Goal: Transaction & Acquisition: Purchase product/service

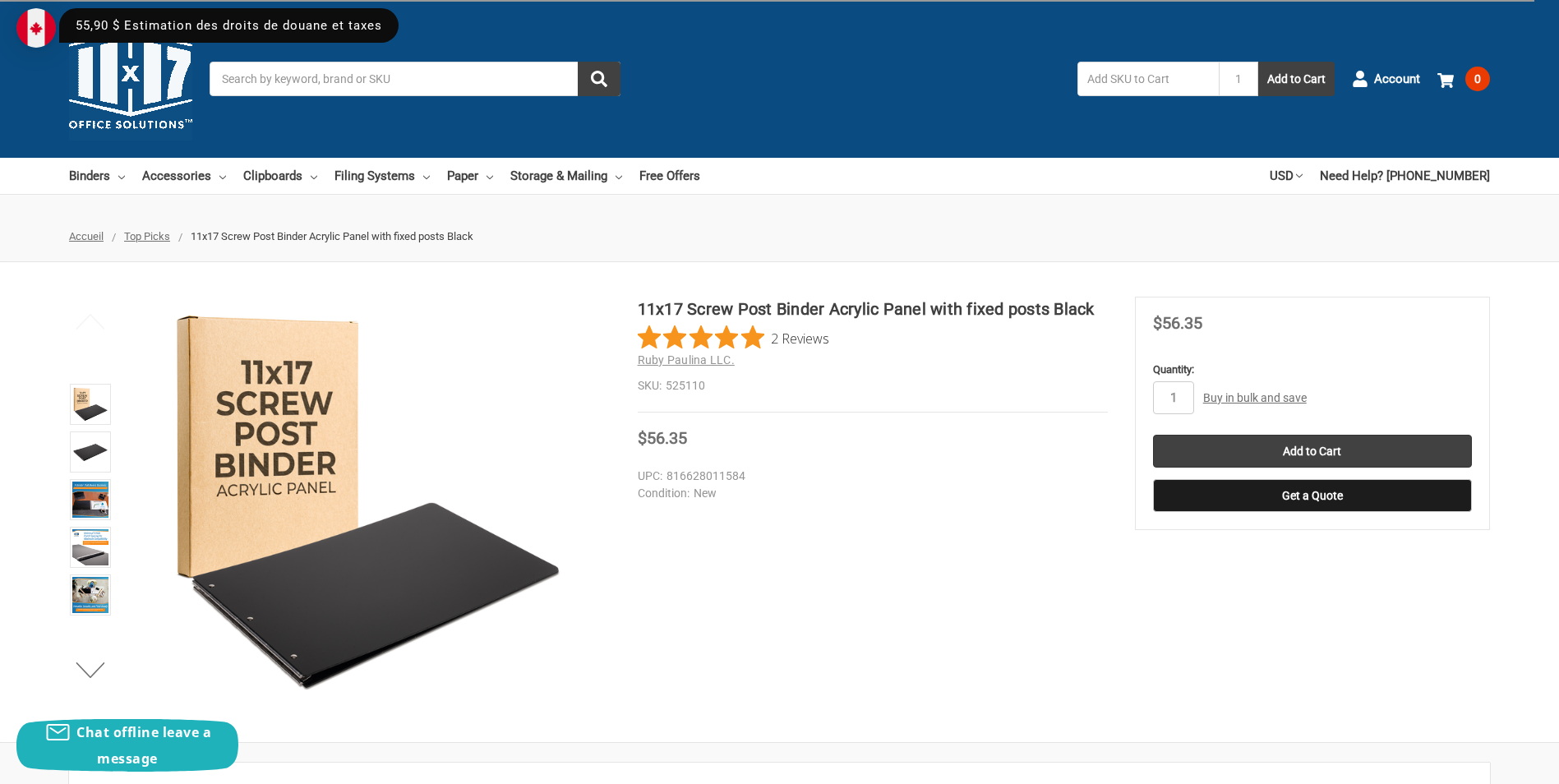
click at [283, 86] on input "Search" at bounding box center [415, 78] width 411 height 34
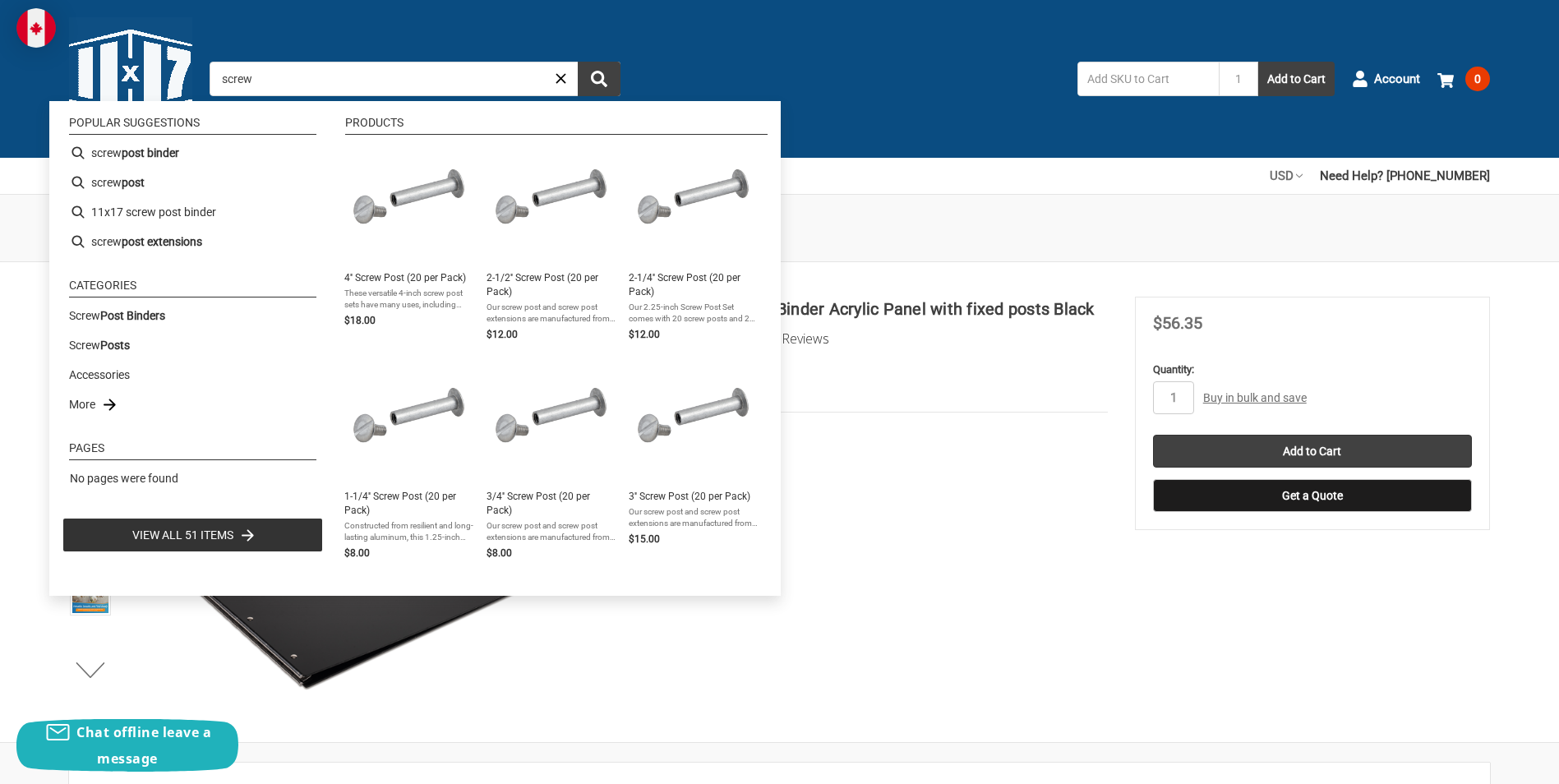
type input "screw"
click at [1302, 176] on icon at bounding box center [1299, 175] width 7 height 7
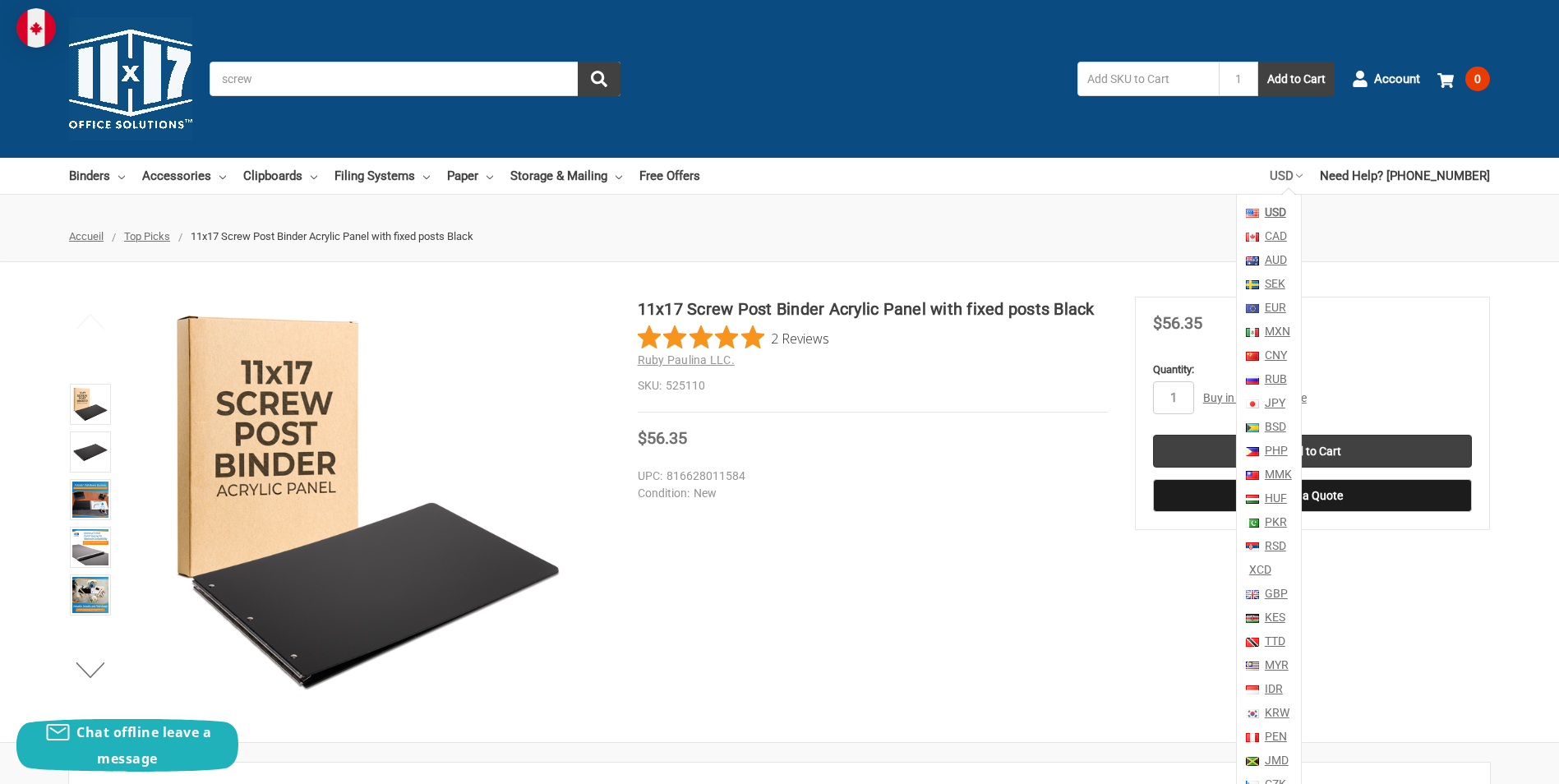
scroll to position [194, 0]
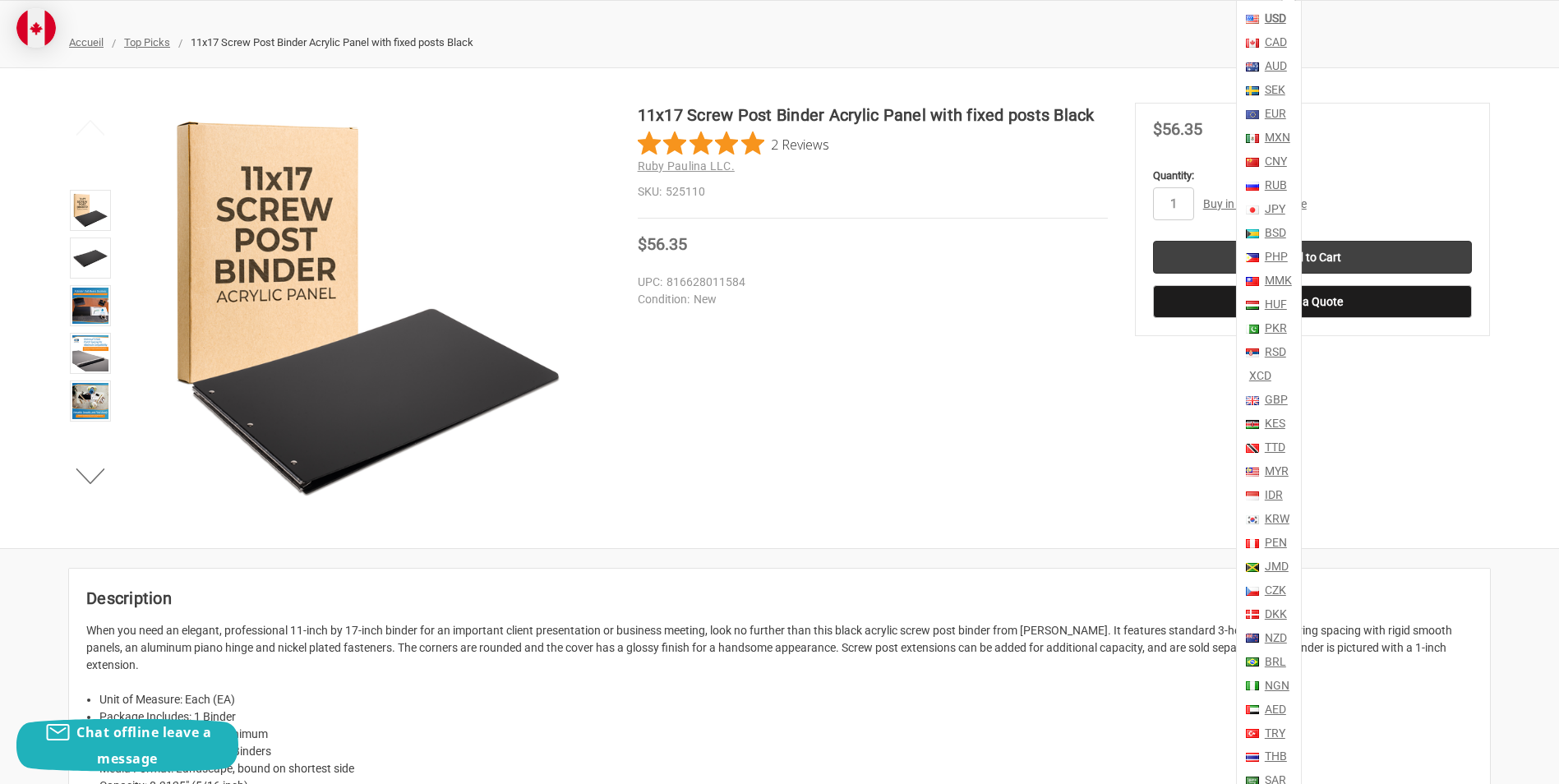
click at [1287, 35] on link "CAD" at bounding box center [1275, 42] width 26 height 24
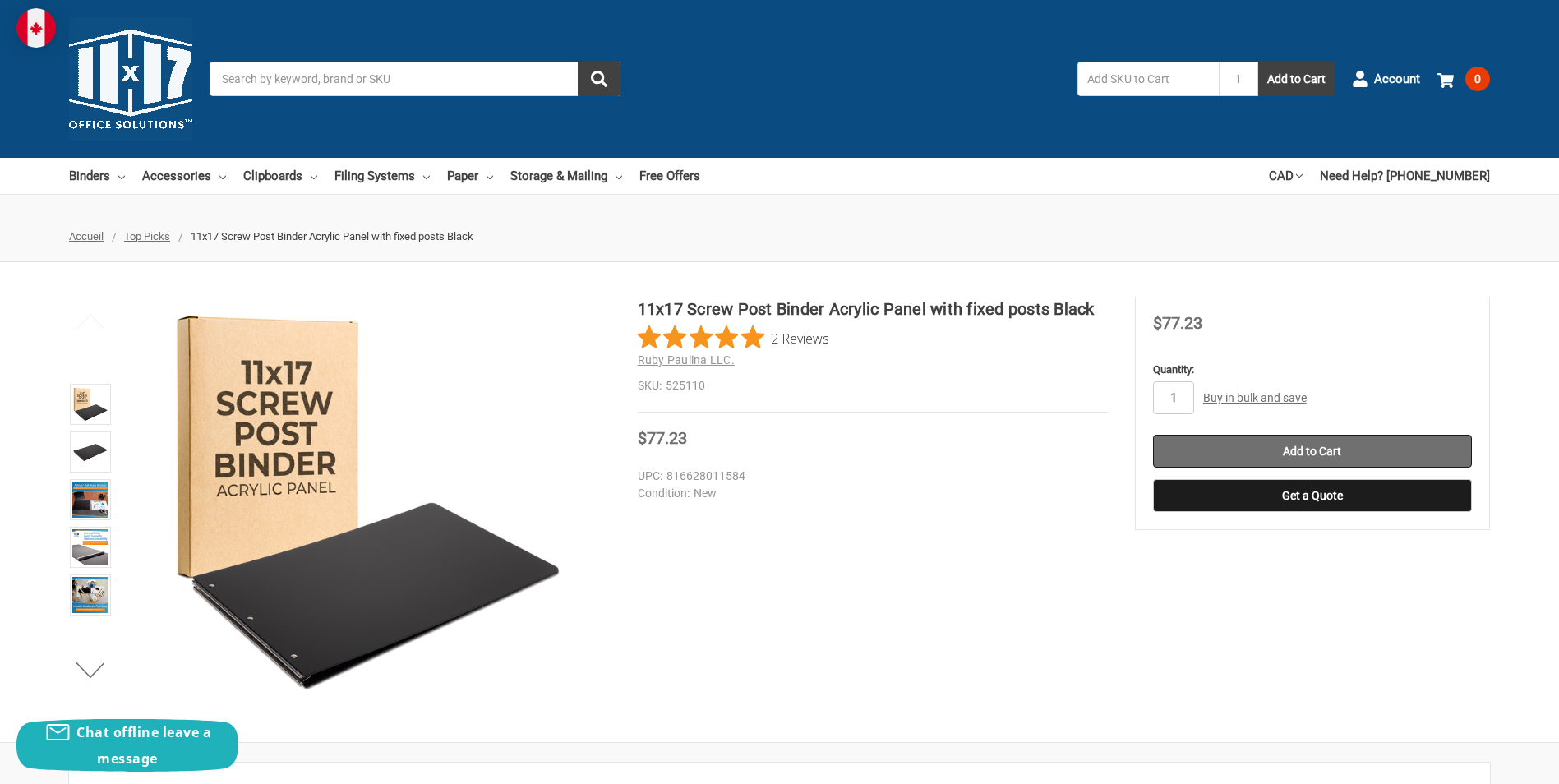
click at [1317, 446] on input "Add to Cart" at bounding box center [1312, 451] width 319 height 33
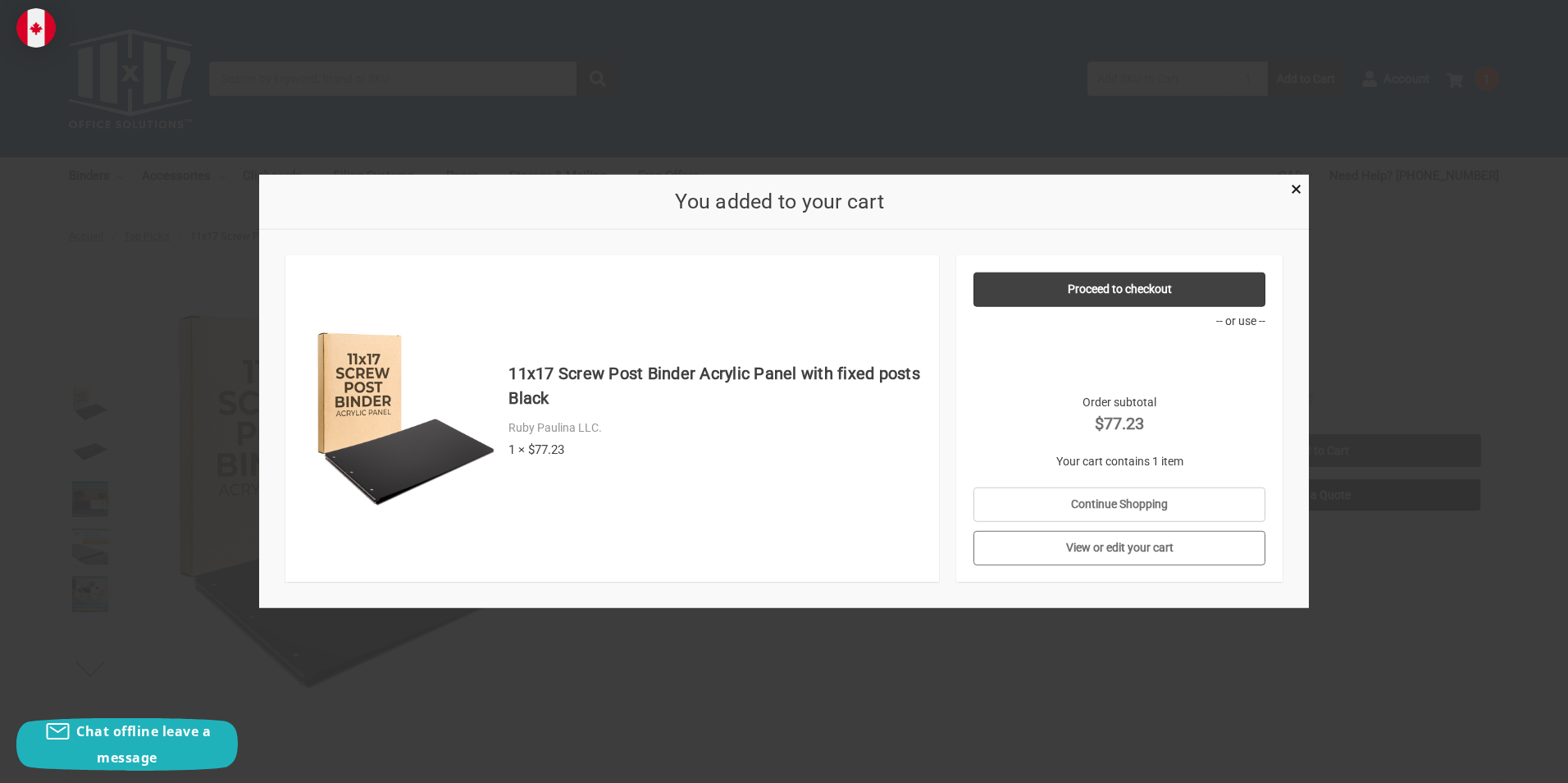
click at [1137, 546] on link "View or edit your cart" at bounding box center [1120, 548] width 292 height 34
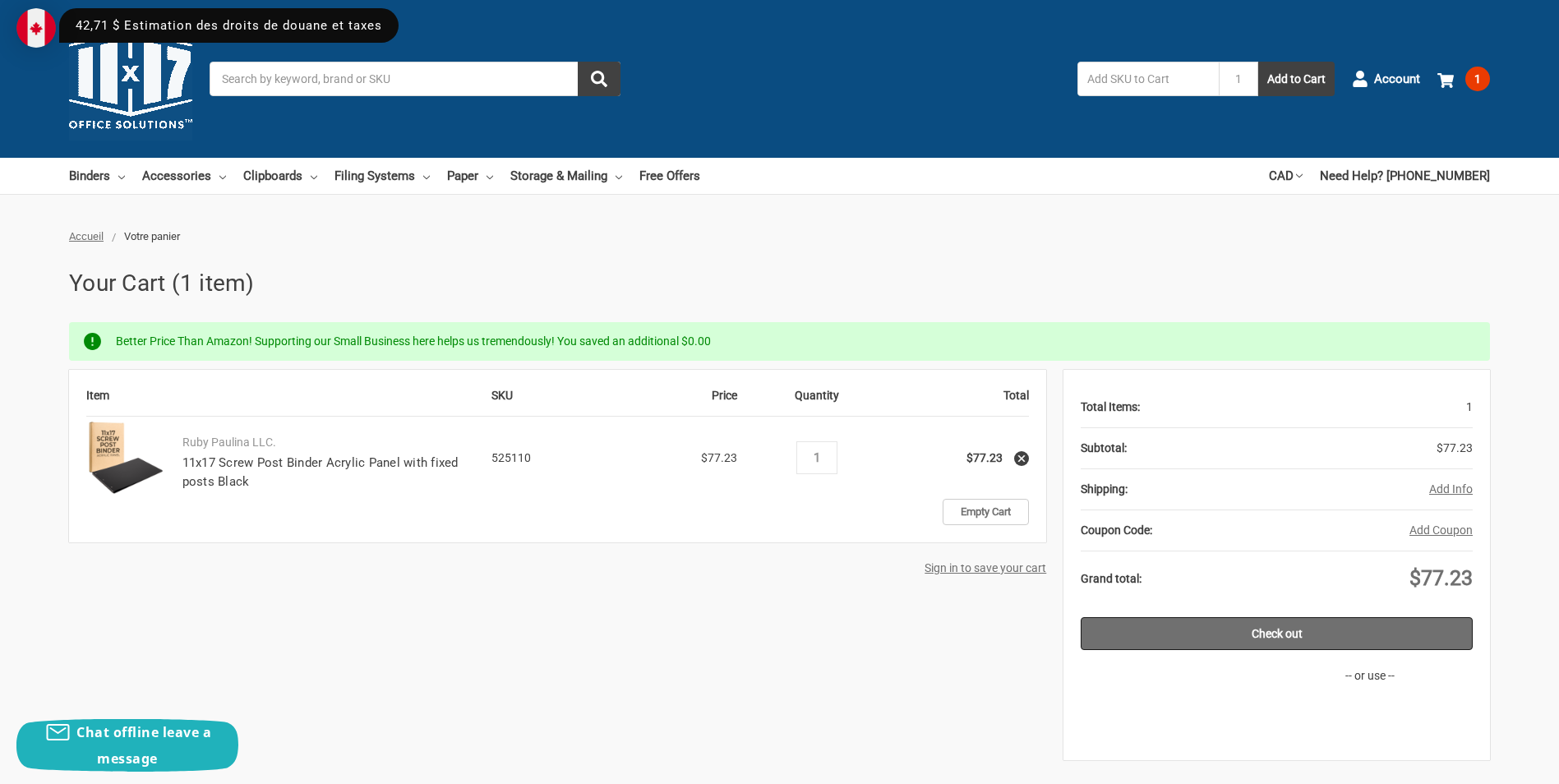
click at [1288, 638] on link "Check out" at bounding box center [1277, 634] width 392 height 33
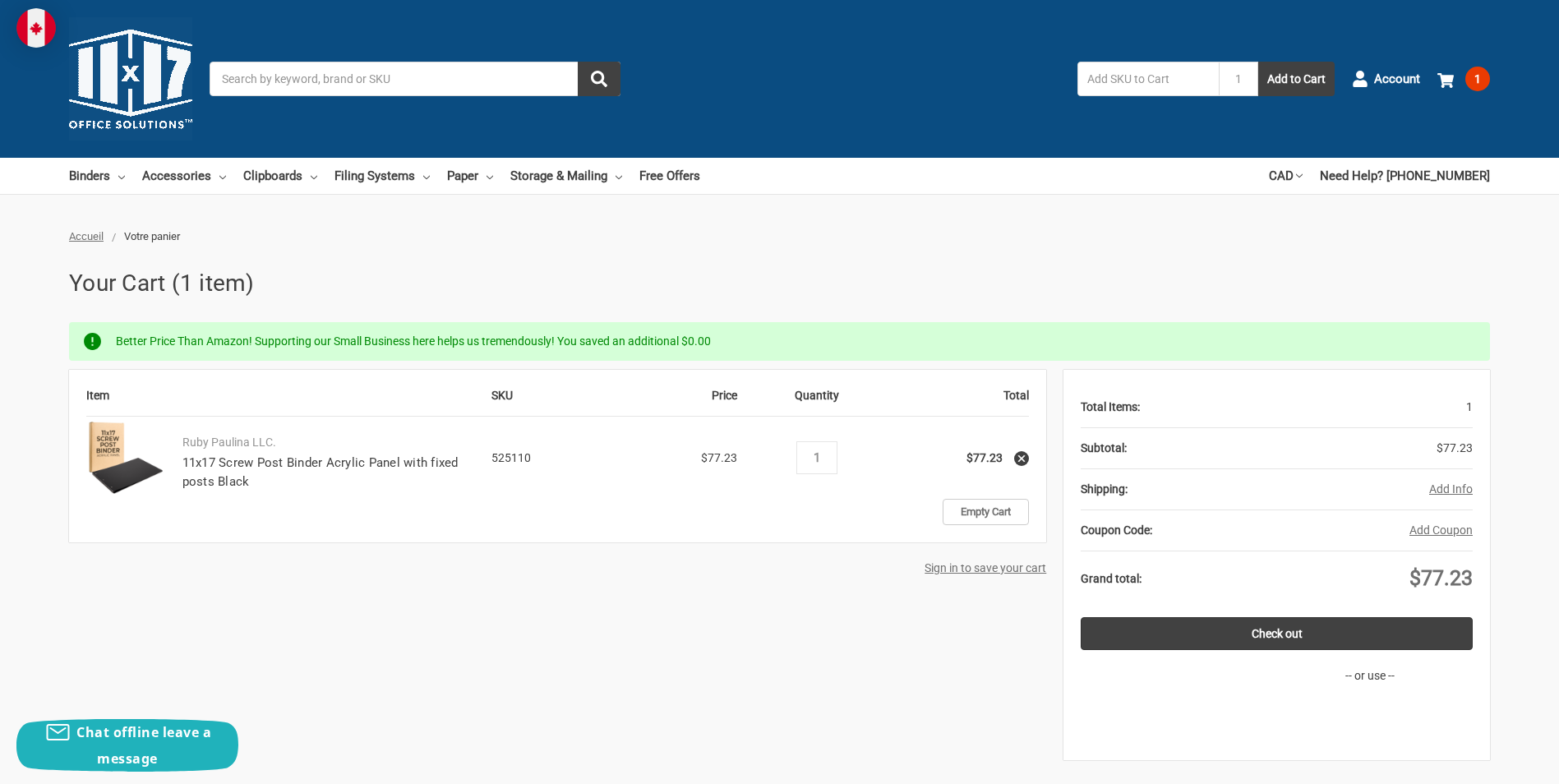
click at [1458, 484] on button "Add Info" at bounding box center [1451, 489] width 43 height 17
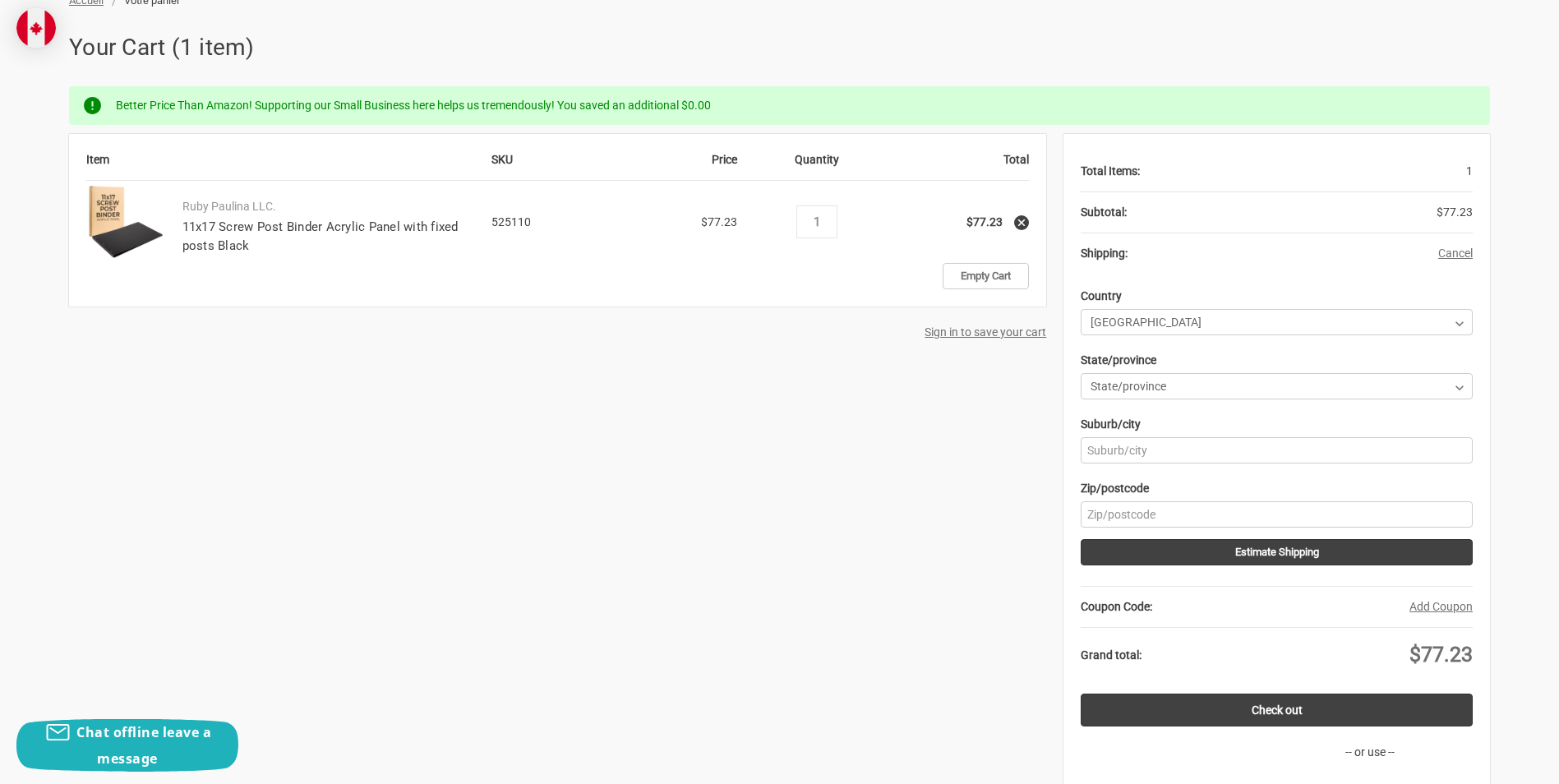
scroll to position [246, 0]
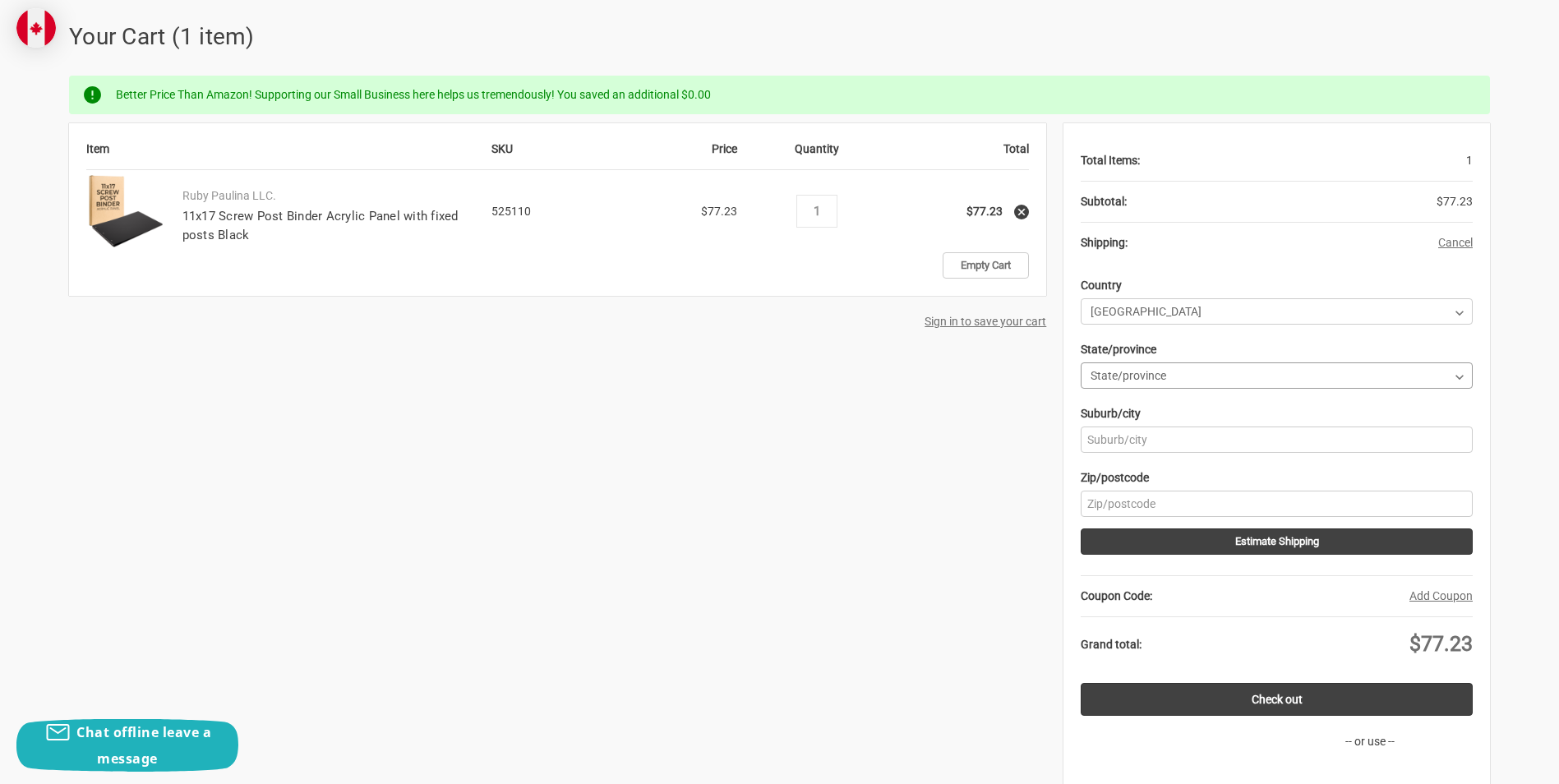
click at [1158, 381] on select "State/province [GEOGRAPHIC_DATA] [GEOGRAPHIC_DATA] [GEOGRAPHIC_DATA] [GEOGRAPHI…" at bounding box center [1277, 375] width 392 height 26
select select "76"
click at [1081, 363] on select "State/province [GEOGRAPHIC_DATA] [GEOGRAPHIC_DATA] [GEOGRAPHIC_DATA] [GEOGRAPHI…" at bounding box center [1277, 375] width 392 height 26
click at [1162, 437] on input "Suburb/city" at bounding box center [1277, 438] width 392 height 26
type input "[PERSON_NAME]"
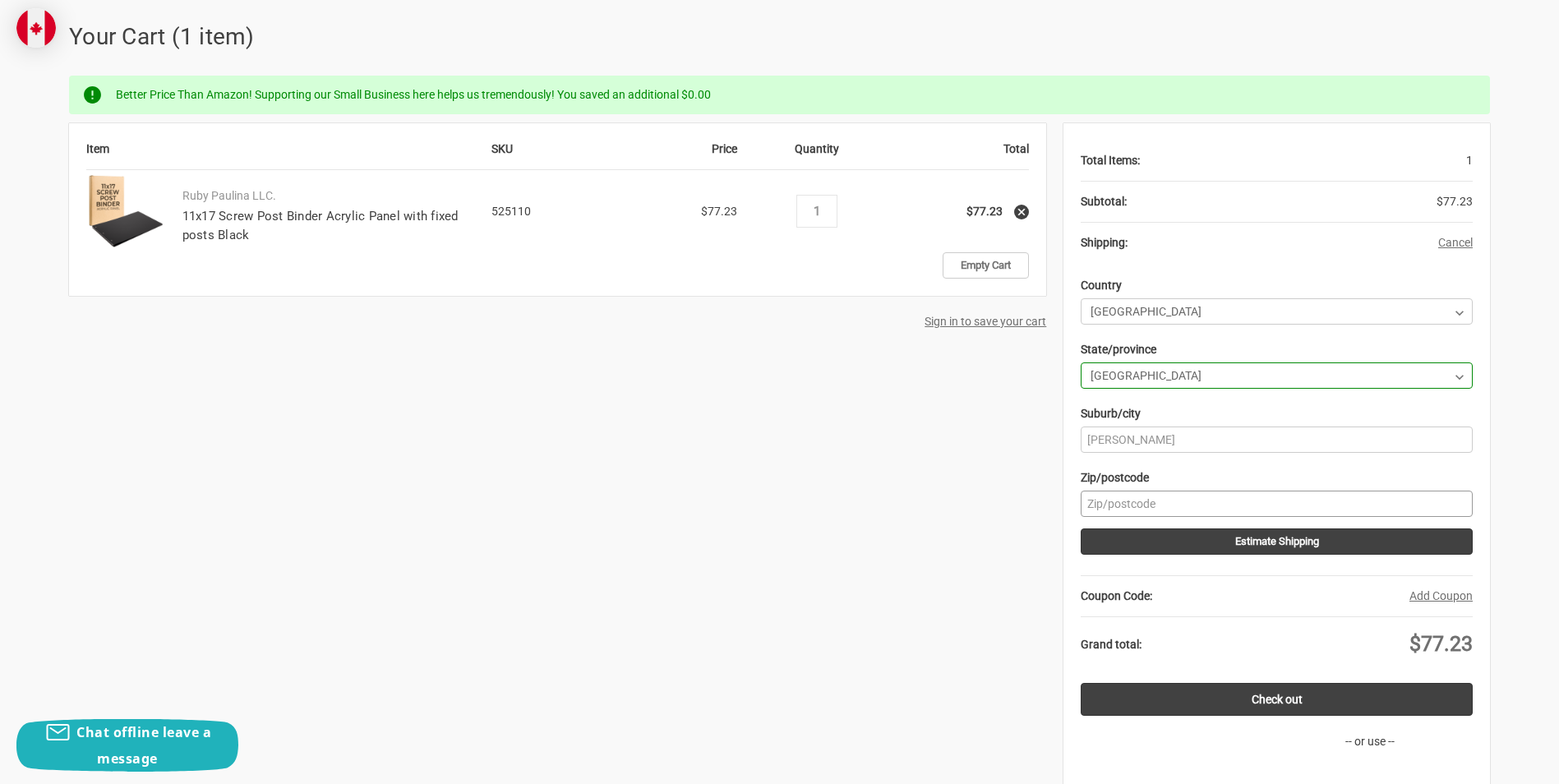
type input "g8b 7g2"
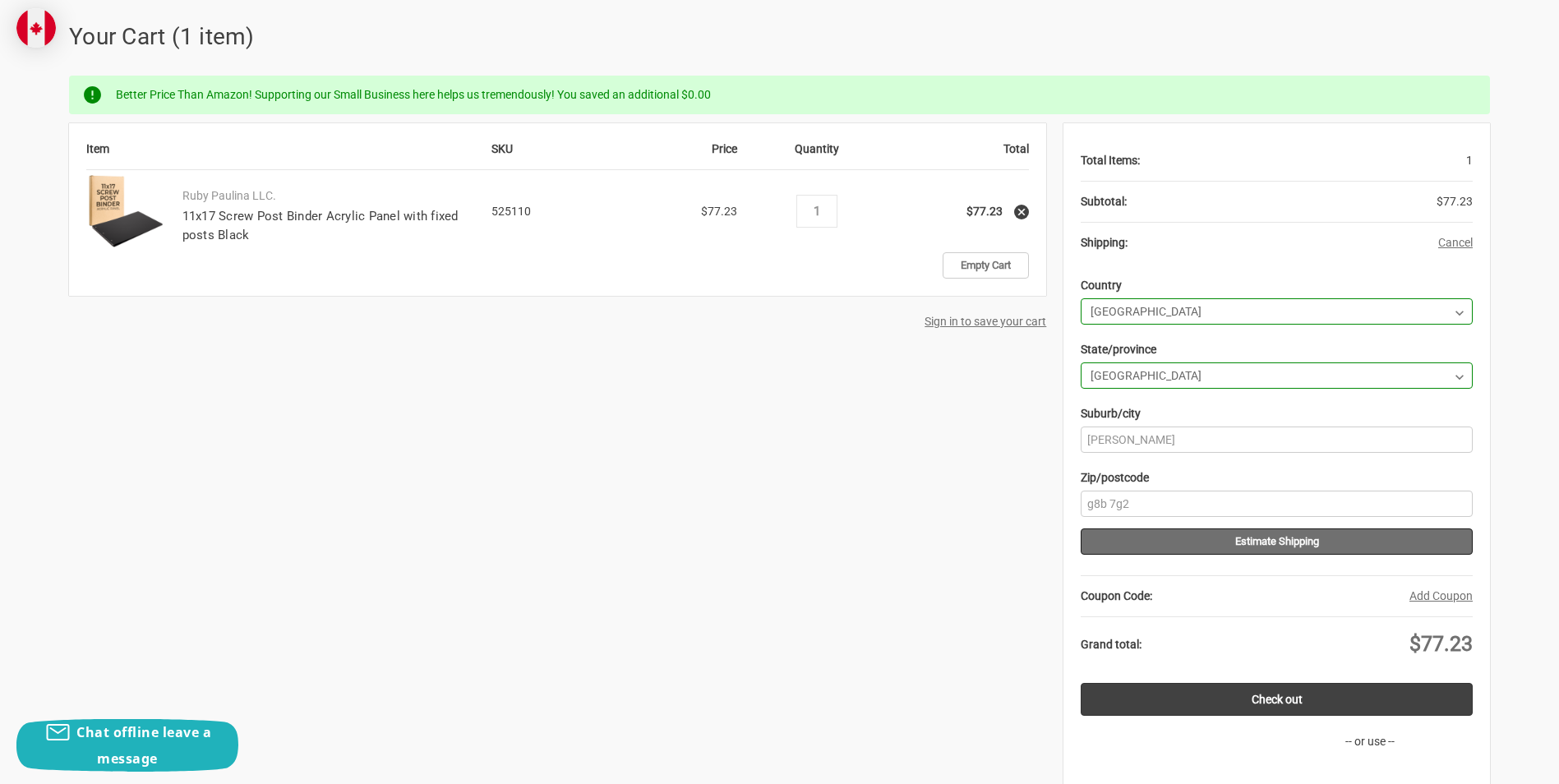
click at [1269, 541] on button "Estimate Shipping" at bounding box center [1277, 541] width 392 height 26
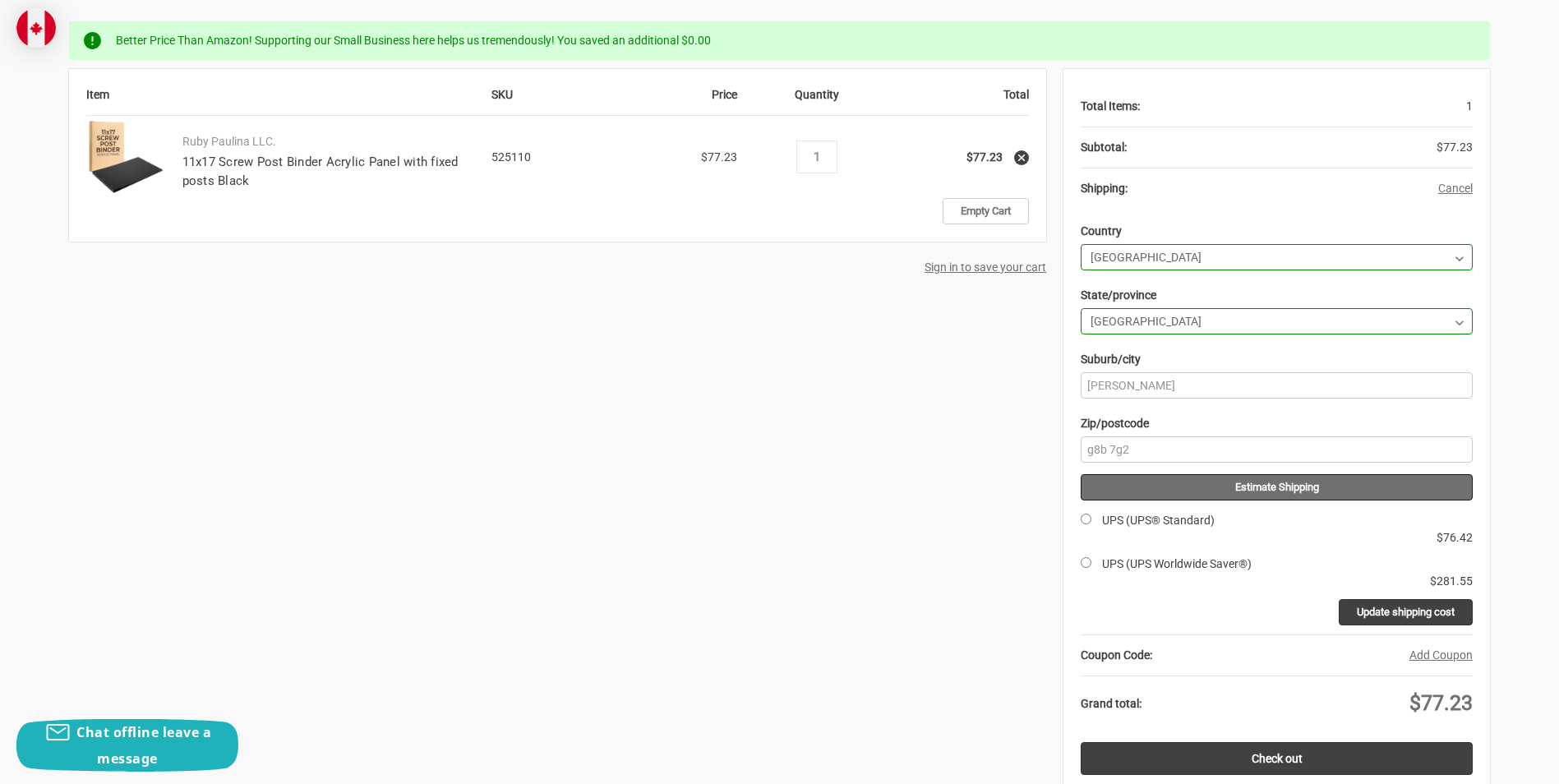
scroll to position [328, 0]
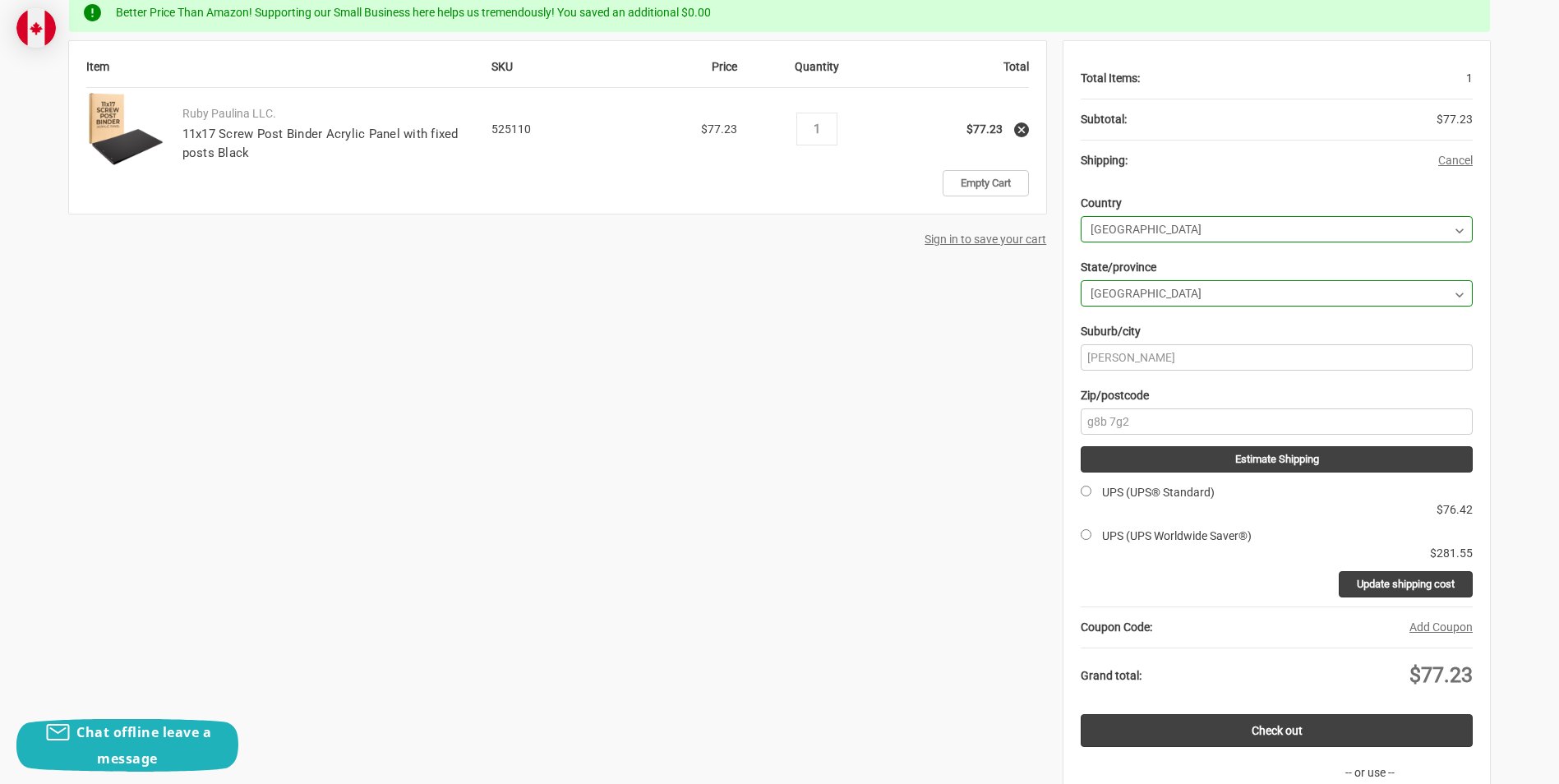
click at [1118, 490] on label "UPS (UPS® Standard)" at bounding box center [1159, 492] width 113 height 13
click at [1092, 490] on input "UPS (UPS® Standard)" at bounding box center [1086, 490] width 11 height 11
radio input "true"
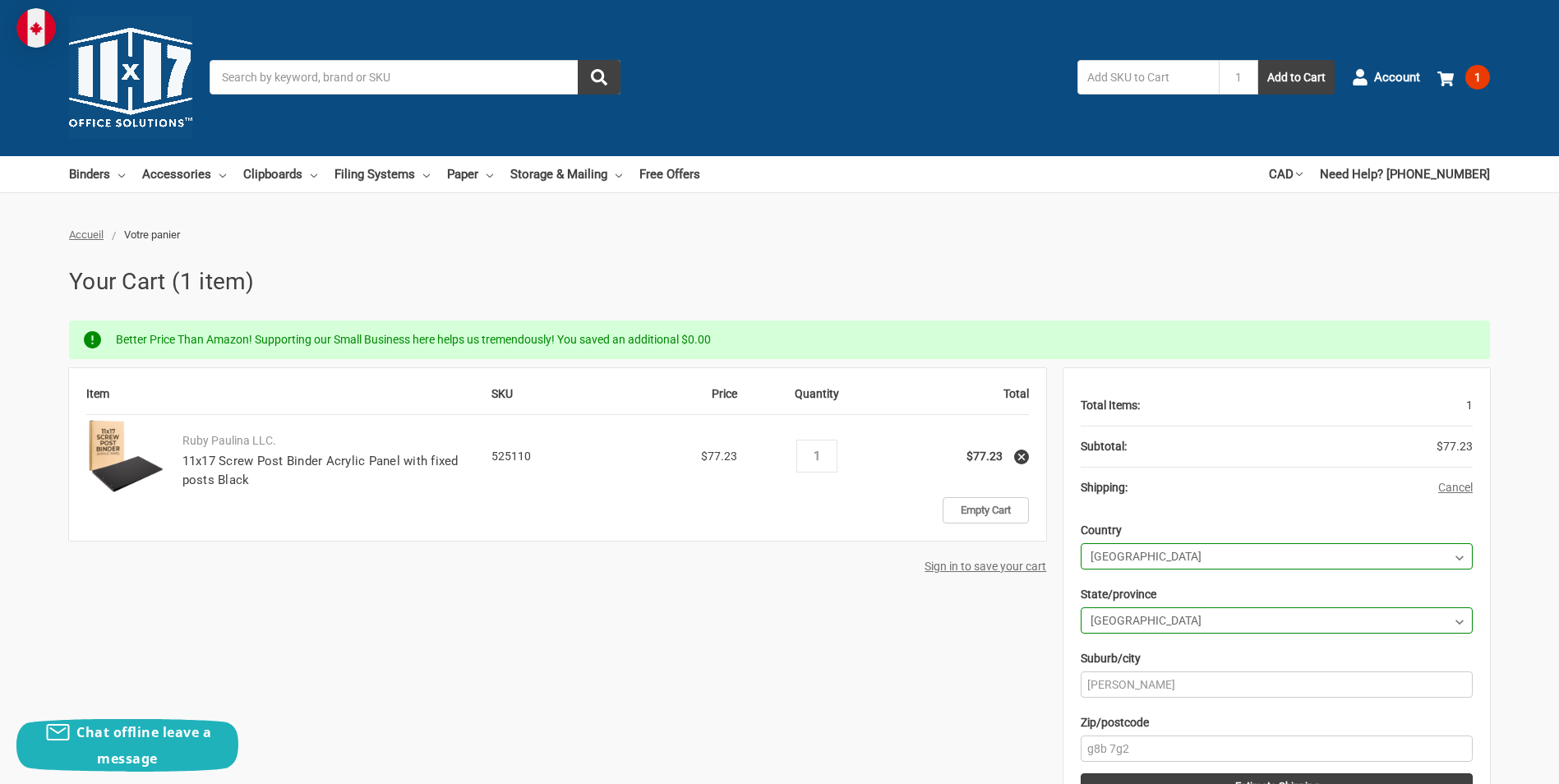
scroll to position [0, 0]
